Goal: Check status

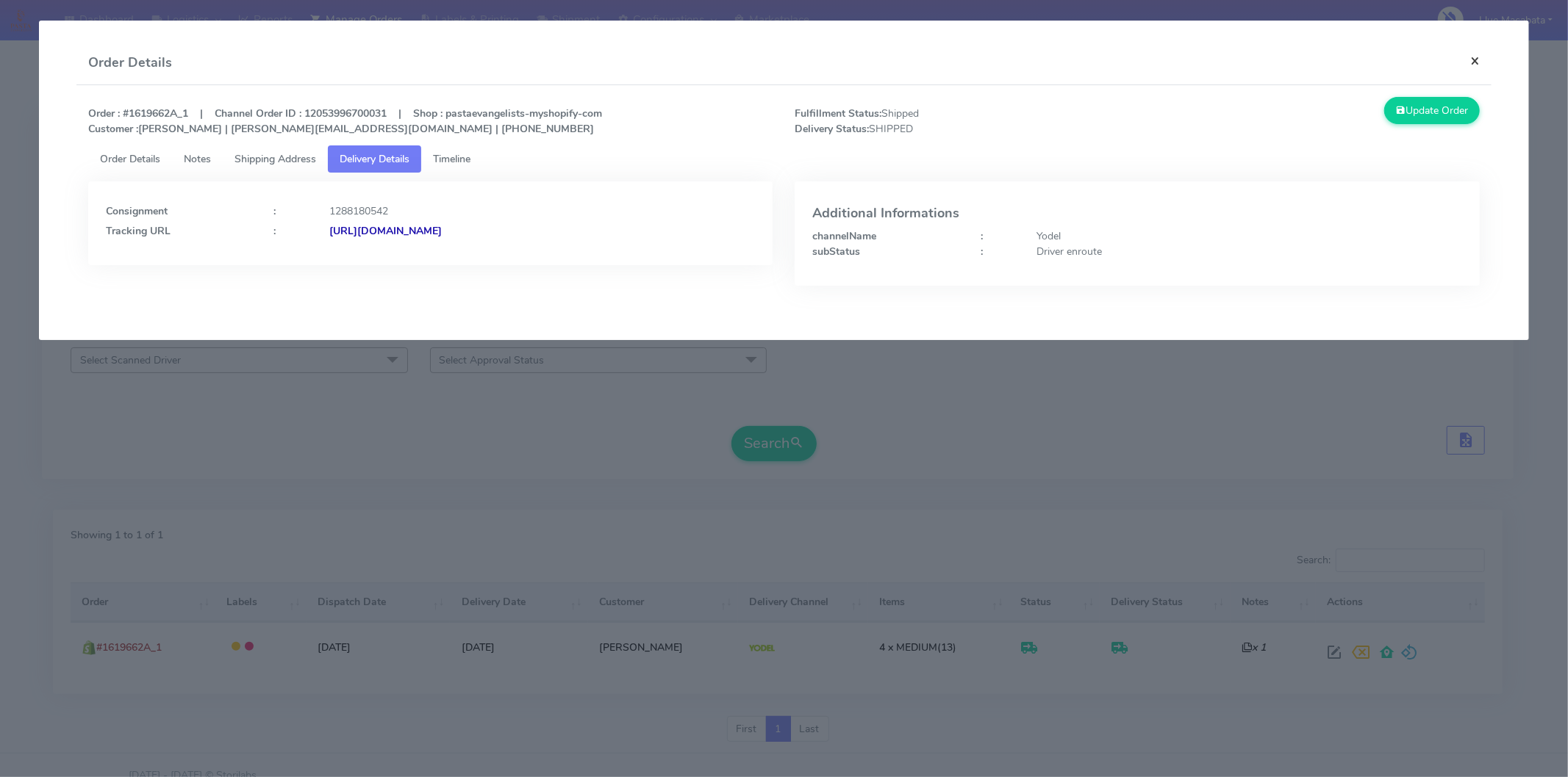
click at [1491, 61] on button "×" at bounding box center [1475, 61] width 33 height 39
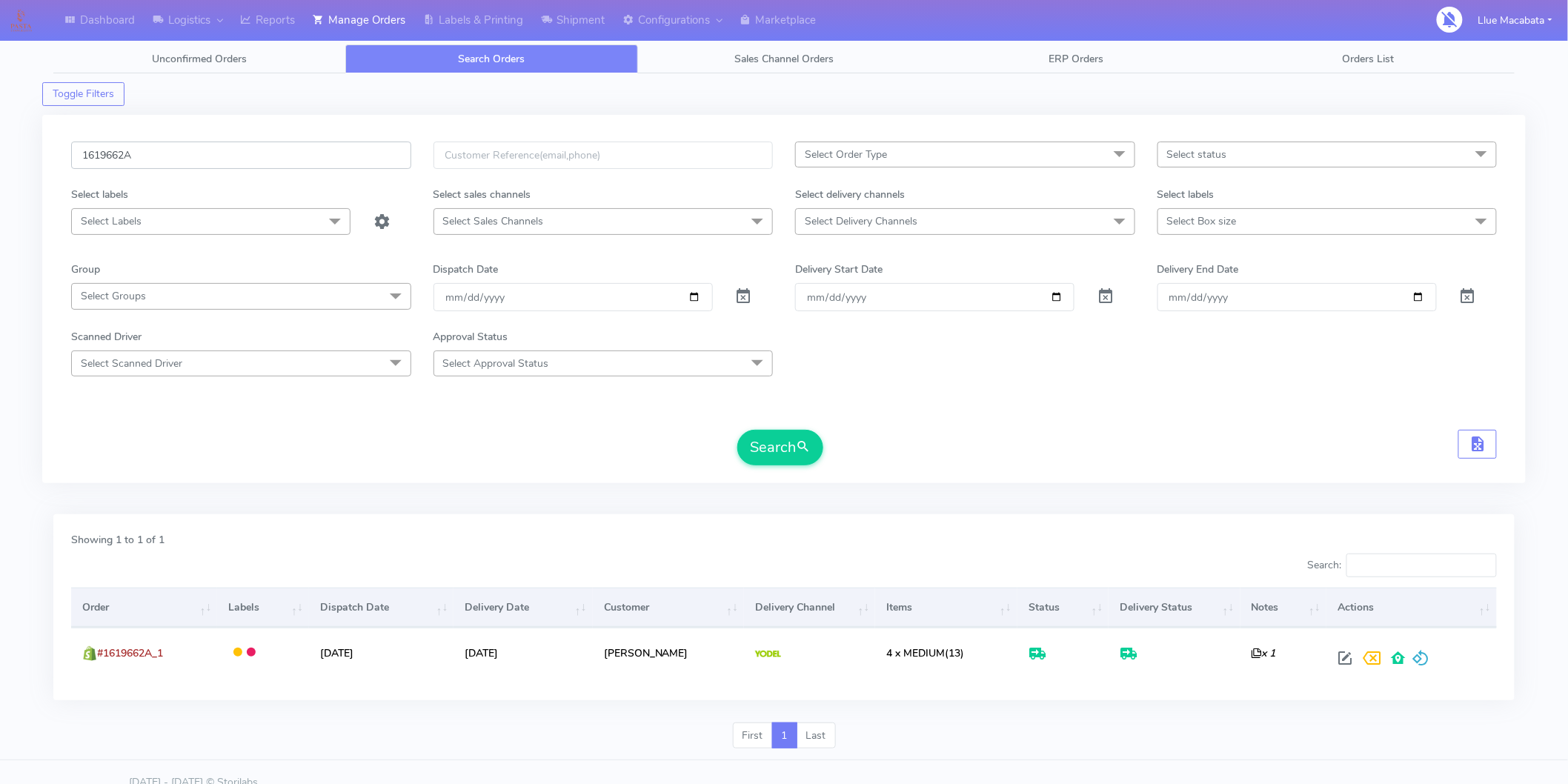
click at [160, 158] on input "1619662A" at bounding box center [242, 154] width 341 height 27
paste input "8460"
type input "1618460"
click at [737, 430] on button "Search" at bounding box center [780, 448] width 86 height 36
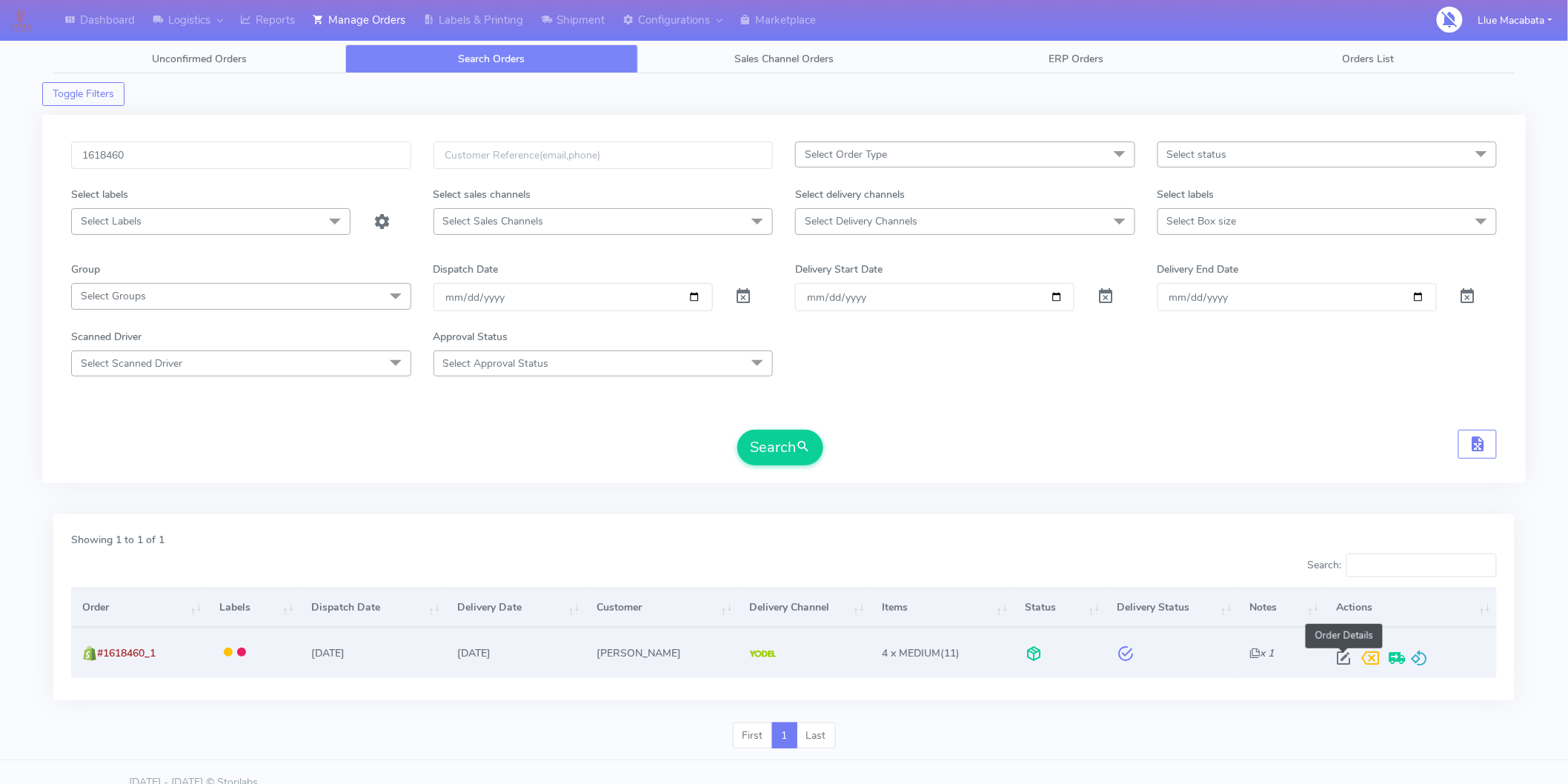
click at [1345, 655] on span at bounding box center [1343, 662] width 26 height 14
select select "5"
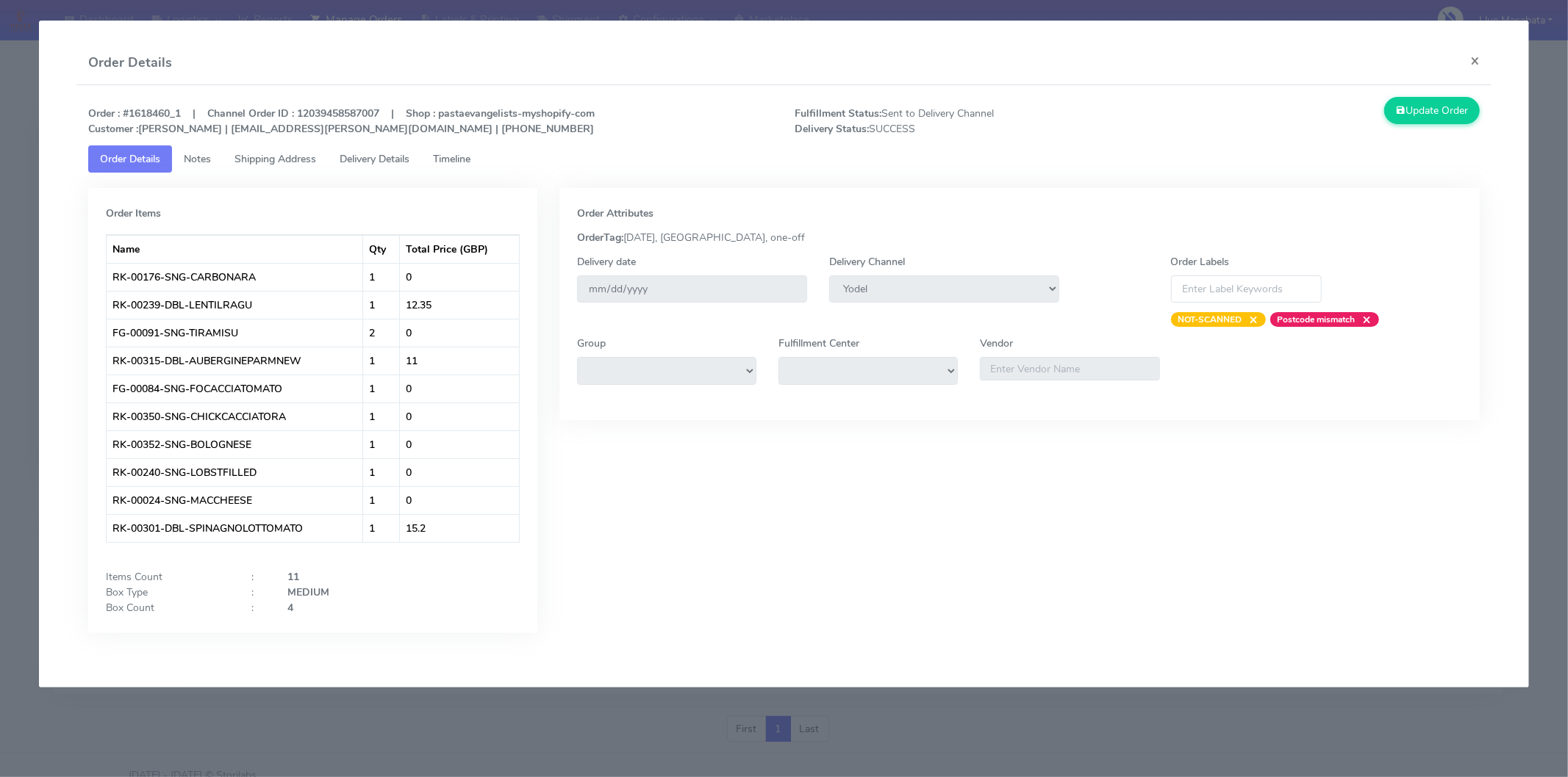
click at [468, 159] on span "Timeline" at bounding box center [452, 159] width 37 height 14
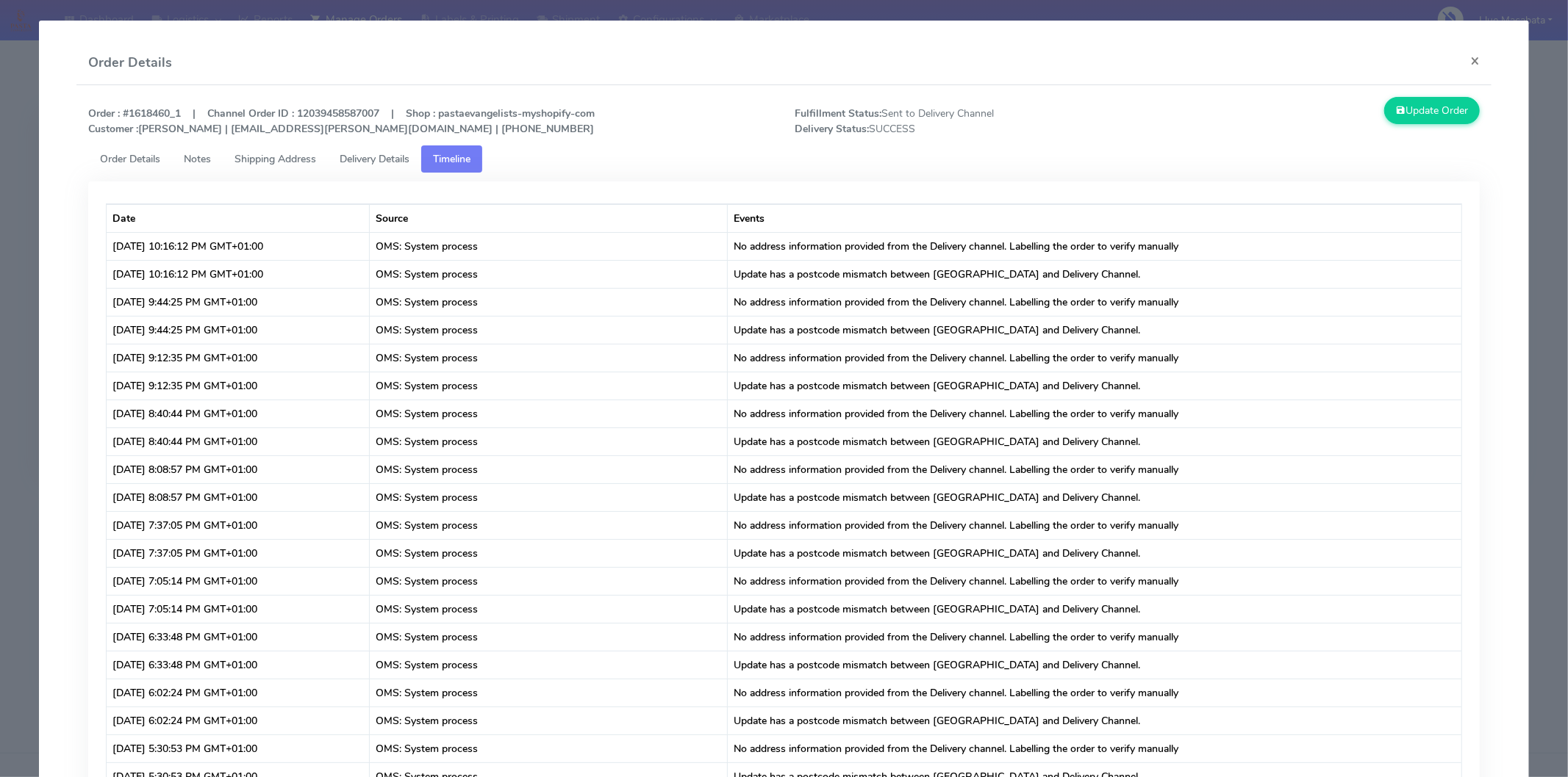
click at [401, 153] on span "Delivery Details" at bounding box center [374, 159] width 70 height 14
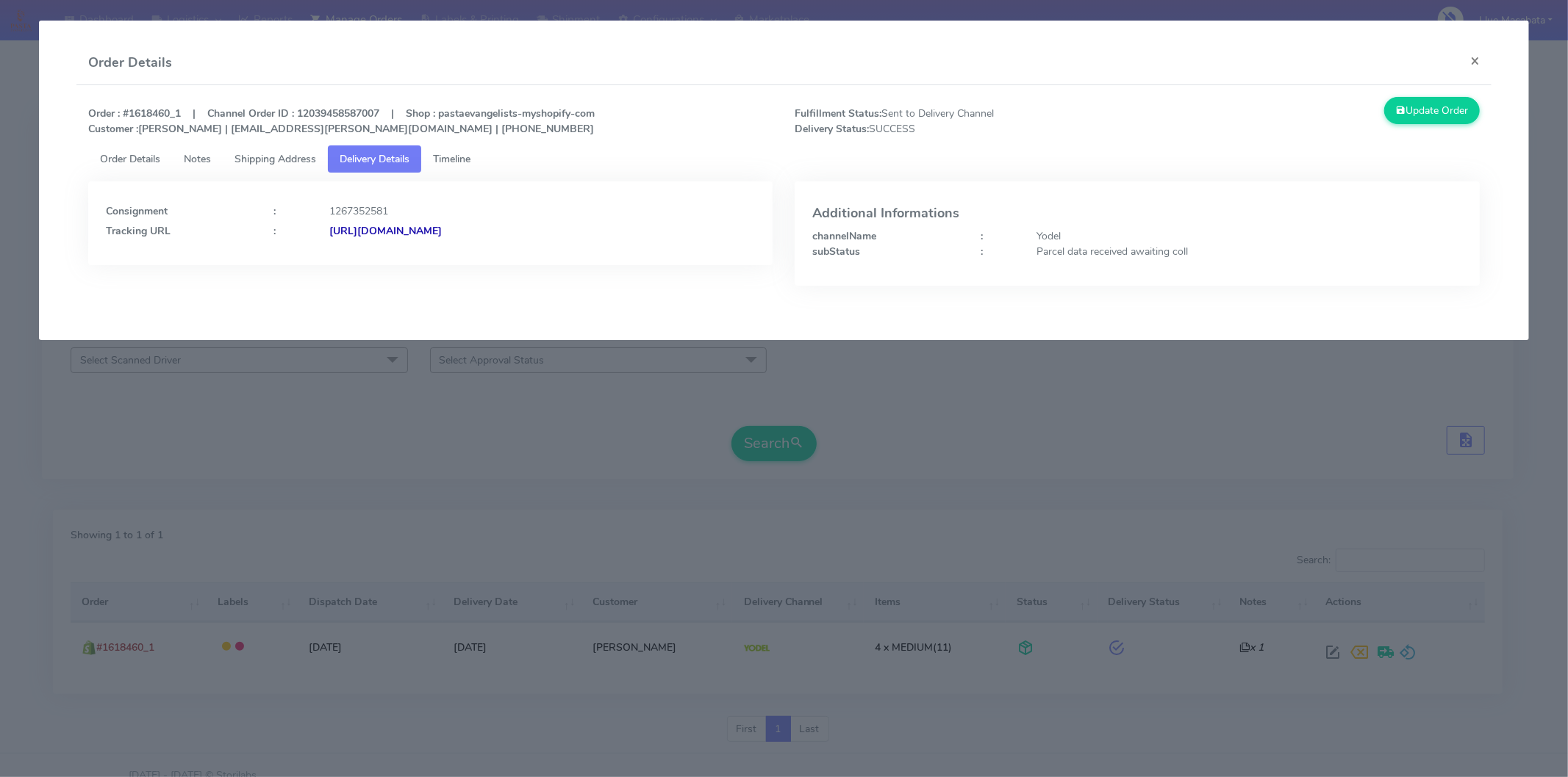
click at [441, 225] on strong "[URL][DOMAIN_NAME]" at bounding box center [385, 230] width 113 height 14
drag, startPoint x: 445, startPoint y: 161, endPoint x: 495, endPoint y: 171, distance: 51.0
click at [445, 160] on span "Timeline" at bounding box center [452, 159] width 37 height 14
